Goal: Task Accomplishment & Management: Use online tool/utility

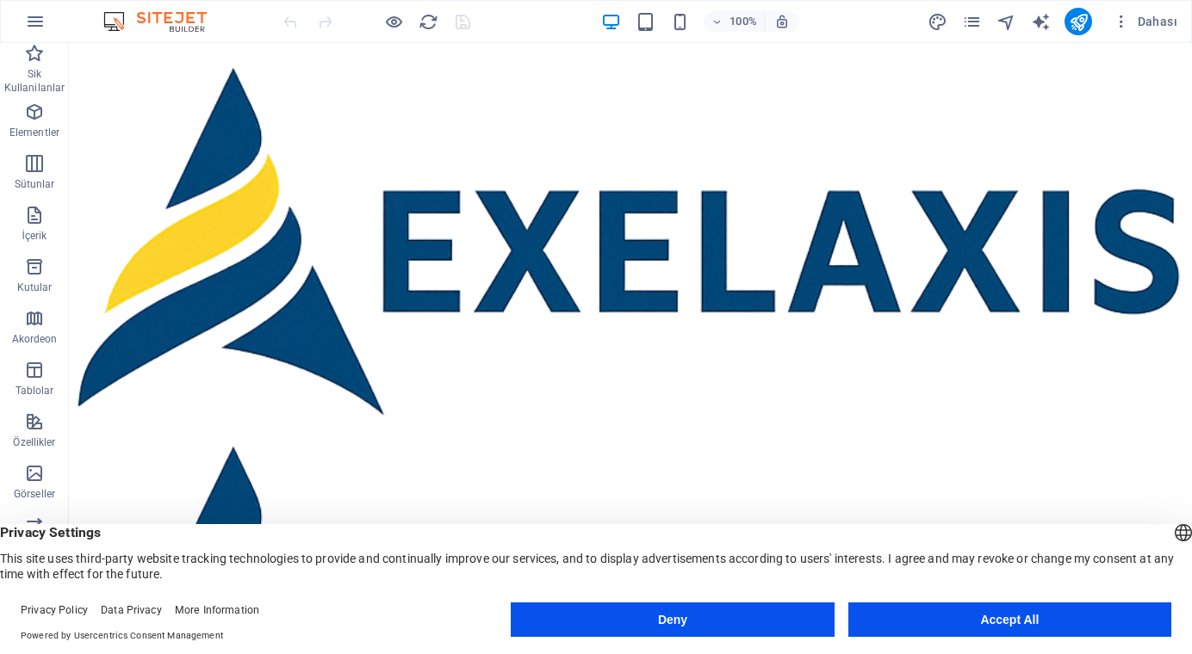
click at [1006, 618] on button "Accept All" at bounding box center [1009, 620] width 323 height 34
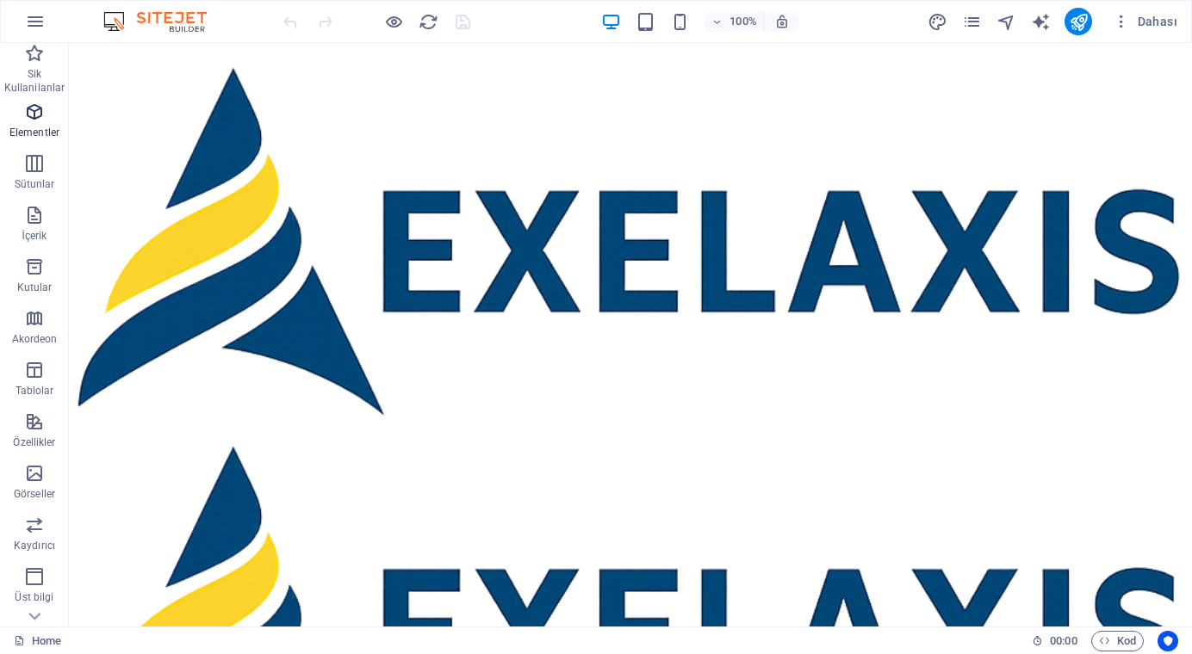
click at [34, 115] on icon "button" at bounding box center [34, 112] width 21 height 21
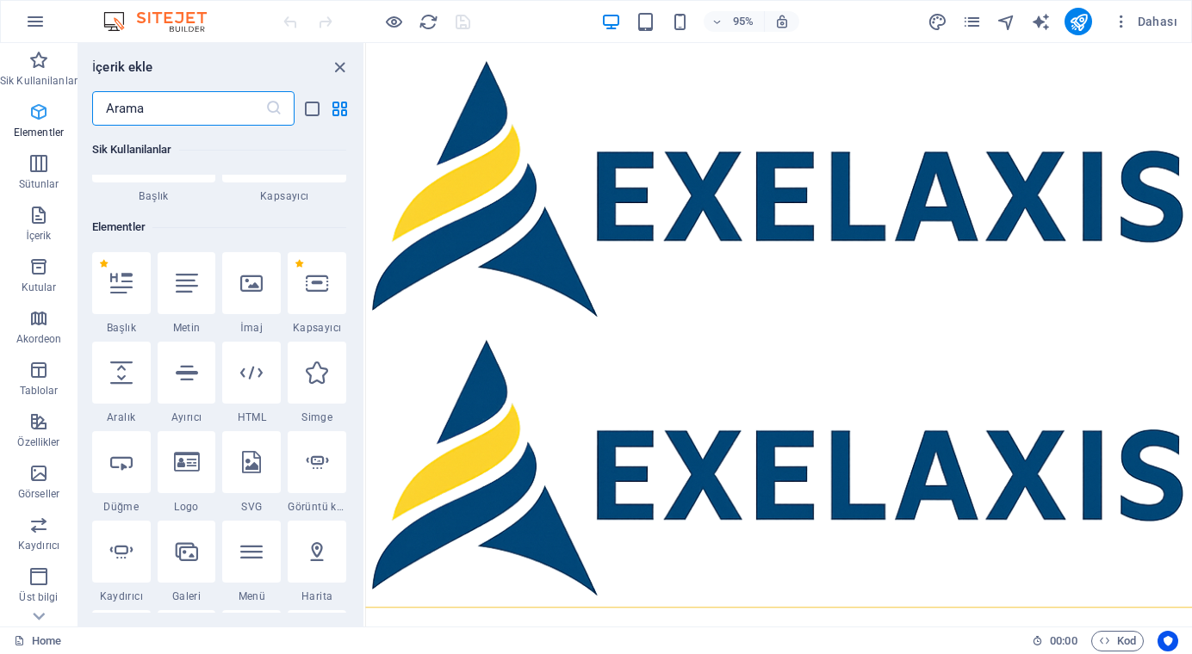
scroll to position [183, 0]
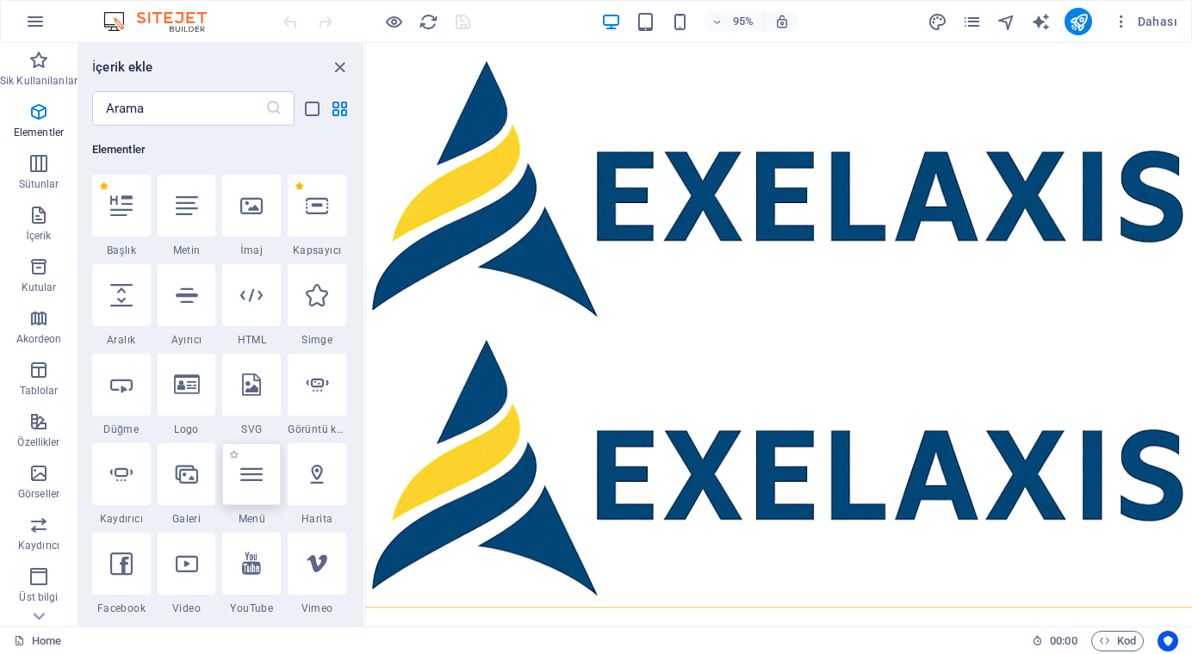
click at [250, 481] on icon at bounding box center [251, 474] width 22 height 22
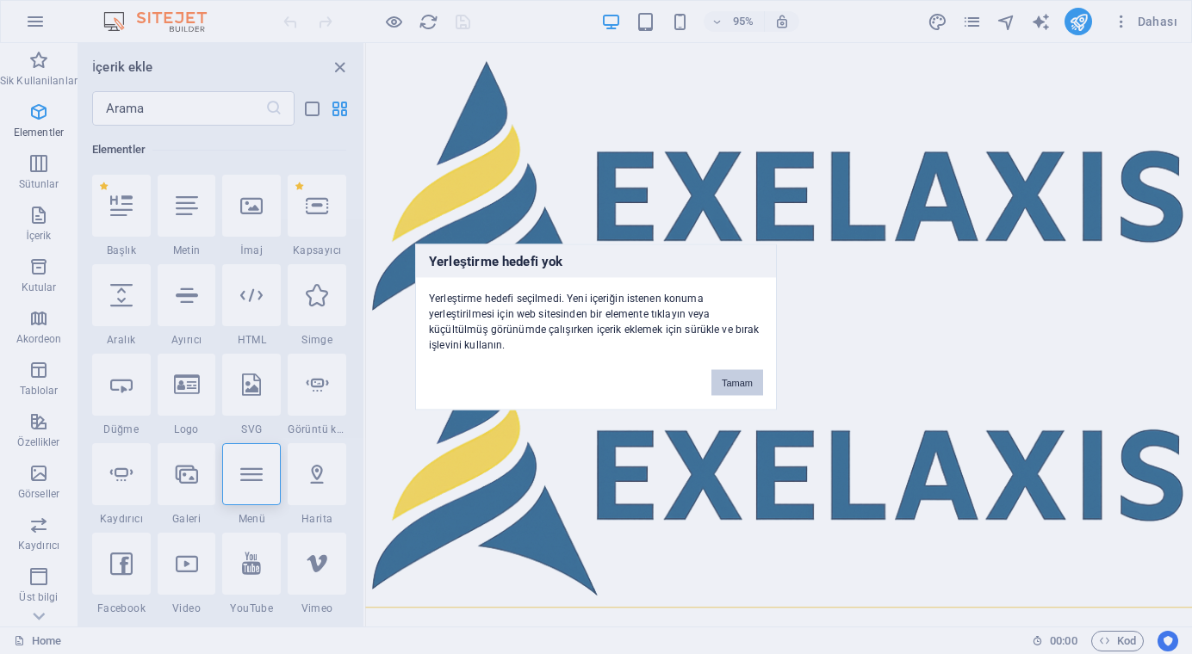
click at [732, 385] on button "Tamam" at bounding box center [737, 383] width 52 height 26
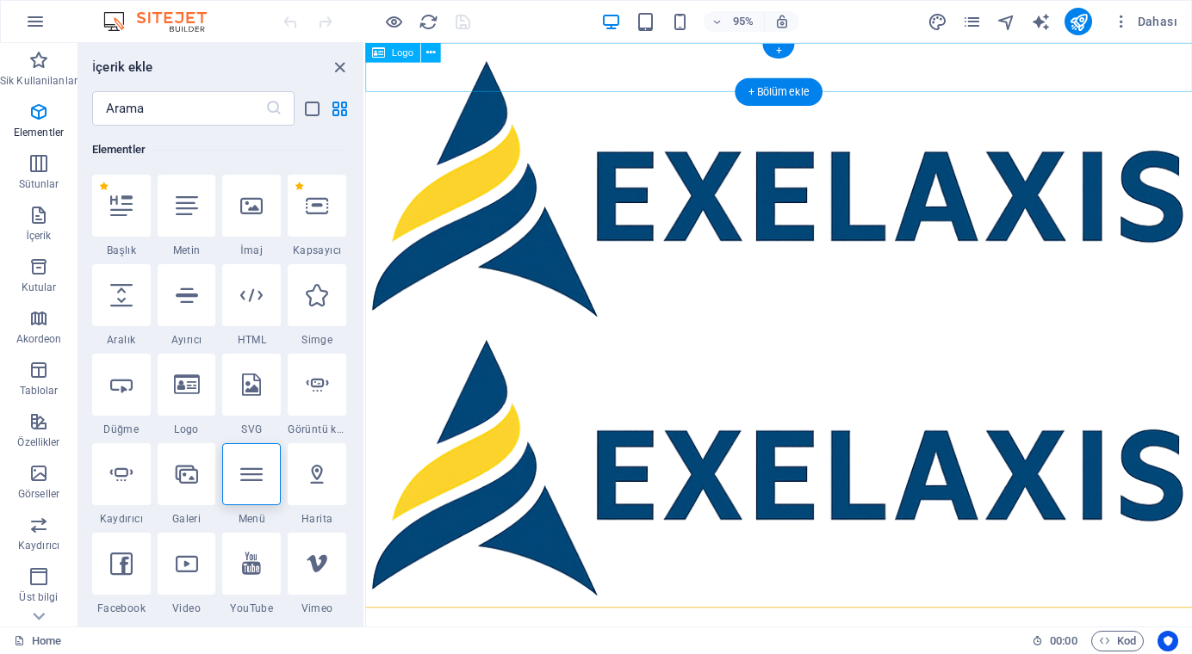
click at [663, 87] on div at bounding box center [800, 190] width 871 height 294
click at [251, 465] on icon at bounding box center [251, 474] width 22 height 22
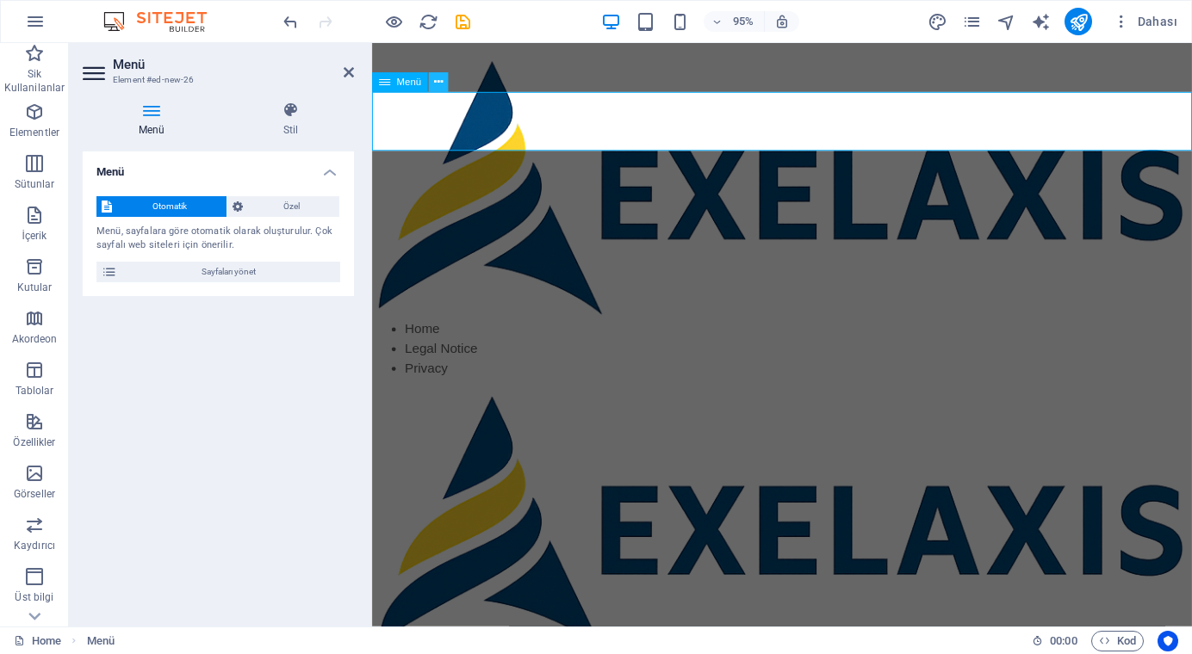
click at [437, 84] on icon at bounding box center [438, 82] width 9 height 17
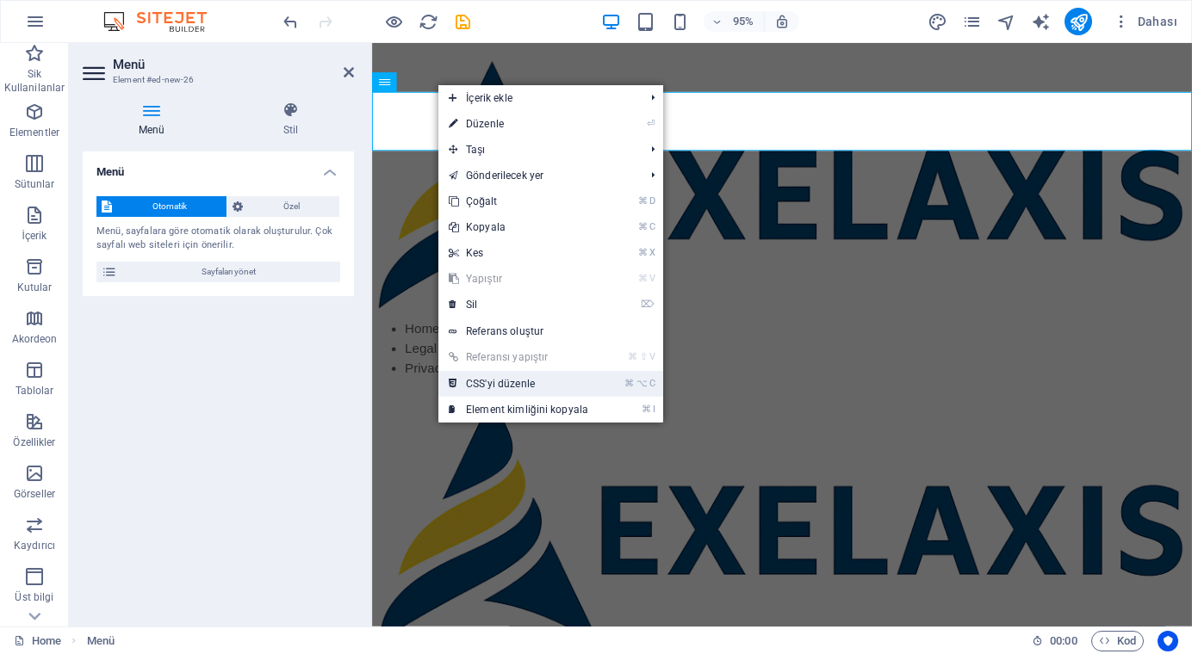
drag, startPoint x: 499, startPoint y: 383, endPoint x: 282, endPoint y: 754, distance: 429.9
click at [499, 383] on link "⌘ ⌥ C CSS'yi düzenle" at bounding box center [518, 384] width 160 height 26
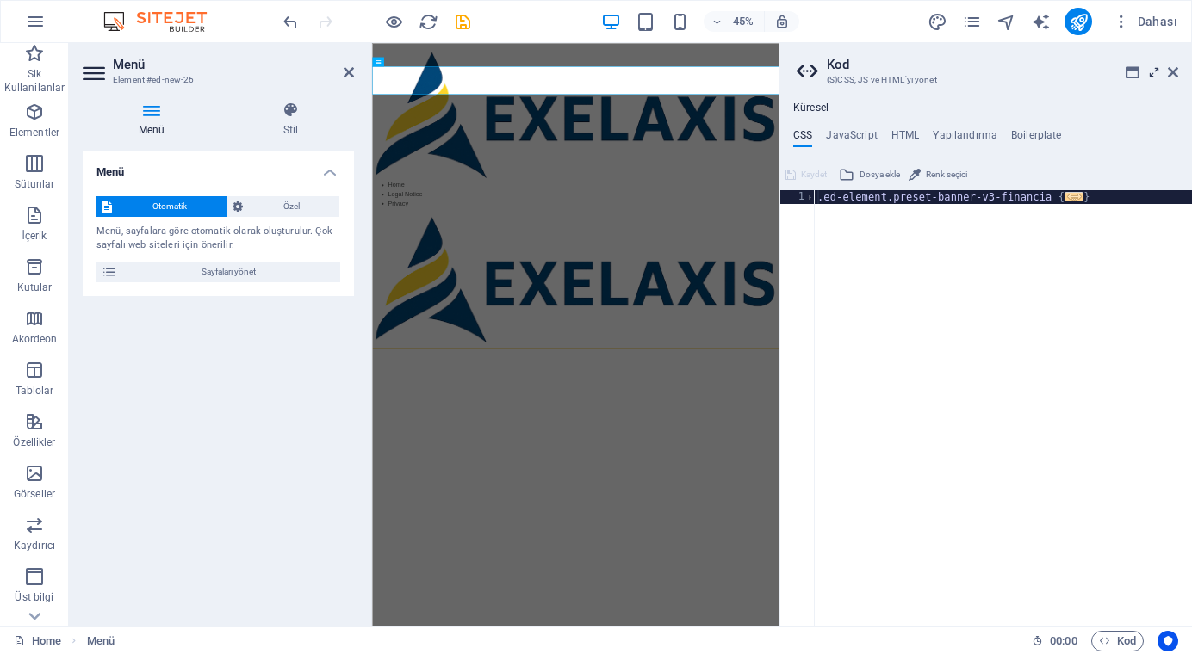
click at [1154, 73] on icon at bounding box center [1154, 72] width 0 height 14
